Goal: Transaction & Acquisition: Purchase product/service

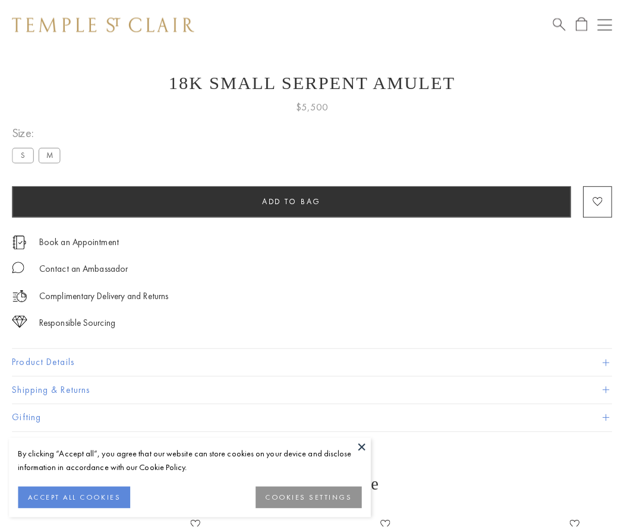
scroll to position [45, 0]
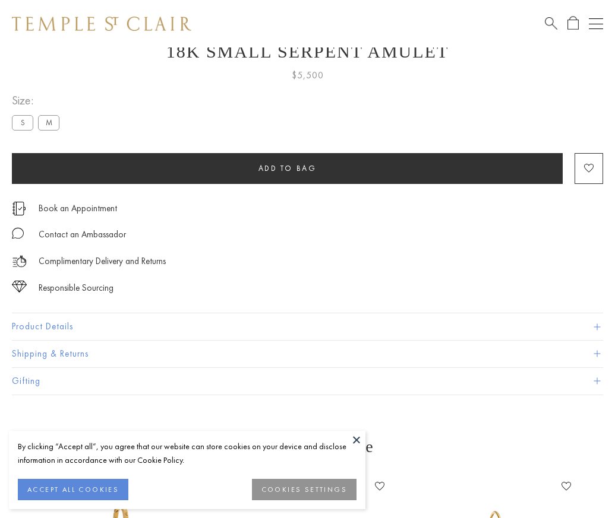
click at [287, 168] on span "Add to bag" at bounding box center [287, 168] width 58 height 10
